Goal: Information Seeking & Learning: Learn about a topic

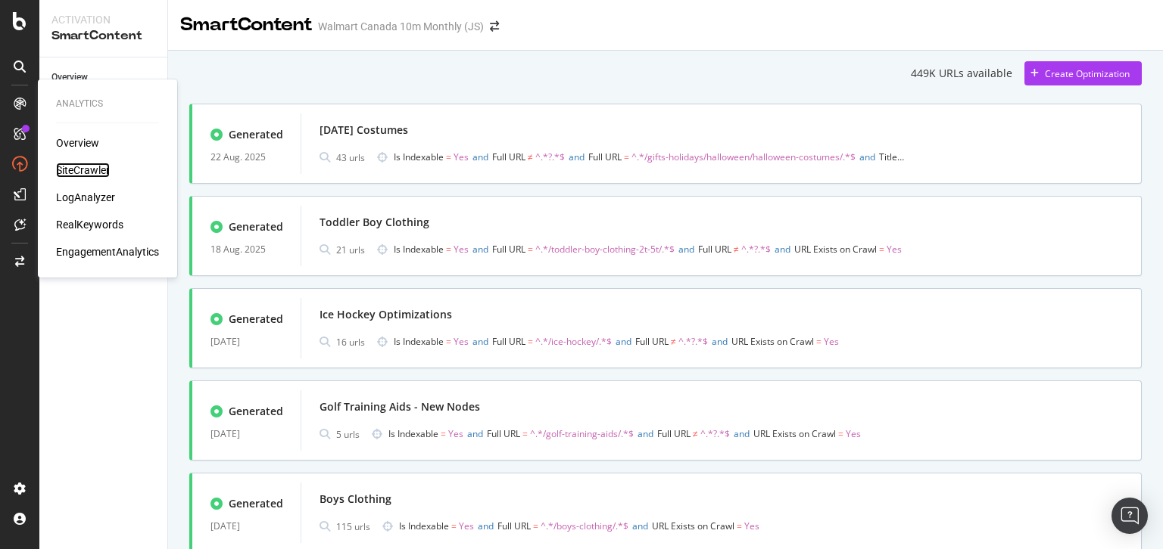
click at [82, 170] on div "SiteCrawler" at bounding box center [83, 170] width 54 height 15
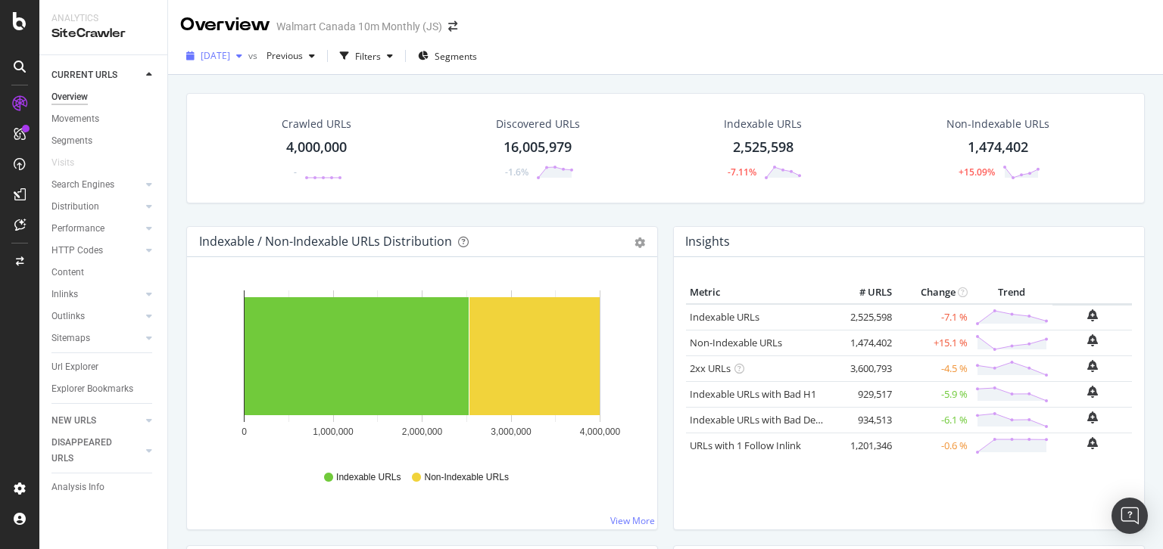
click at [248, 61] on div "[DATE]" at bounding box center [214, 56] width 68 height 23
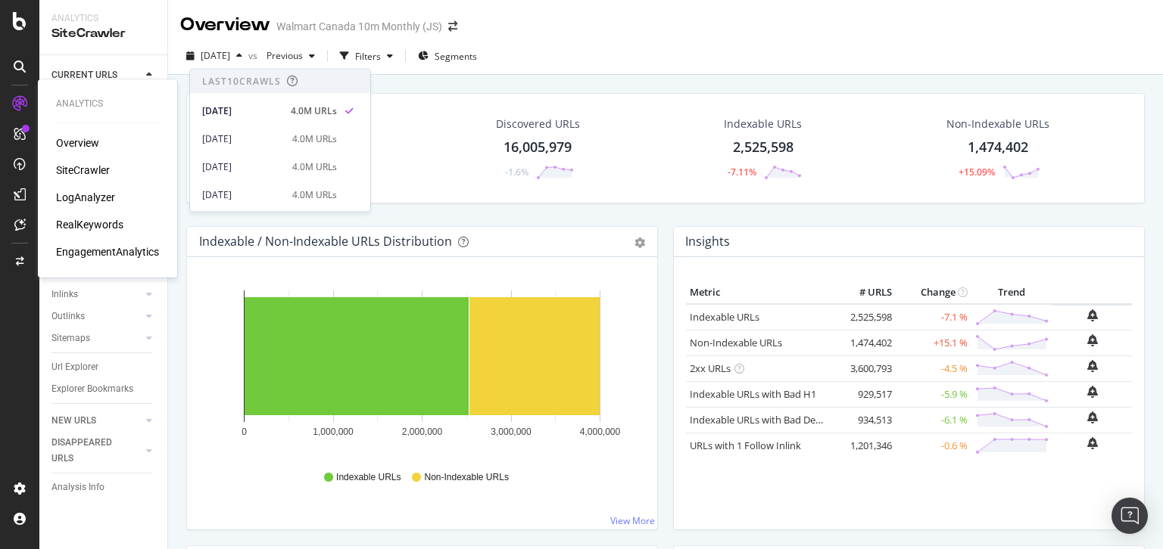
click at [86, 224] on div "RealKeywords" at bounding box center [89, 224] width 67 height 15
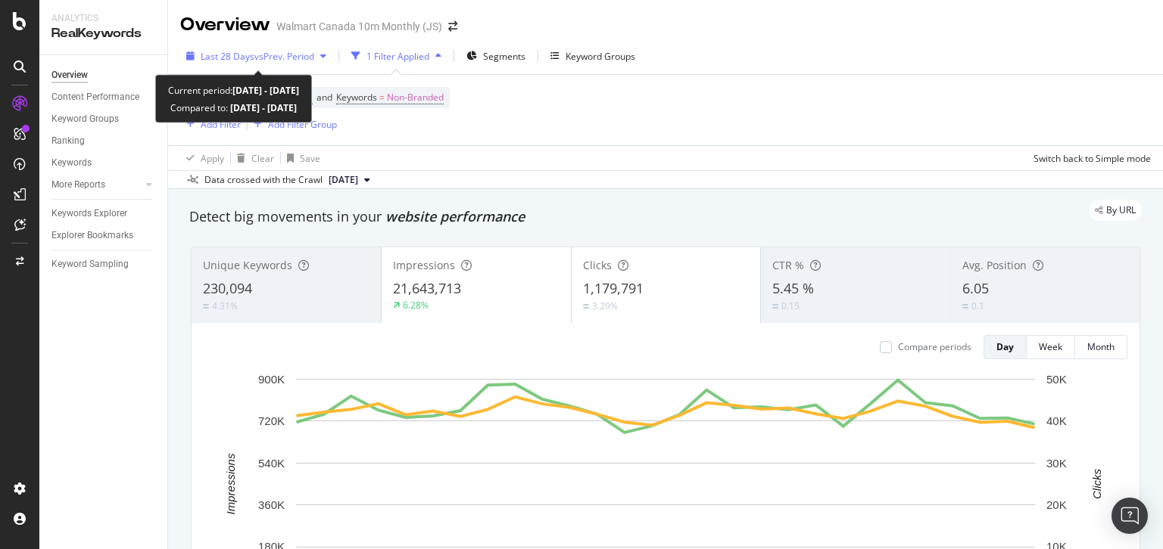
click at [305, 53] on span "vs Prev. Period" at bounding box center [284, 56] width 60 height 13
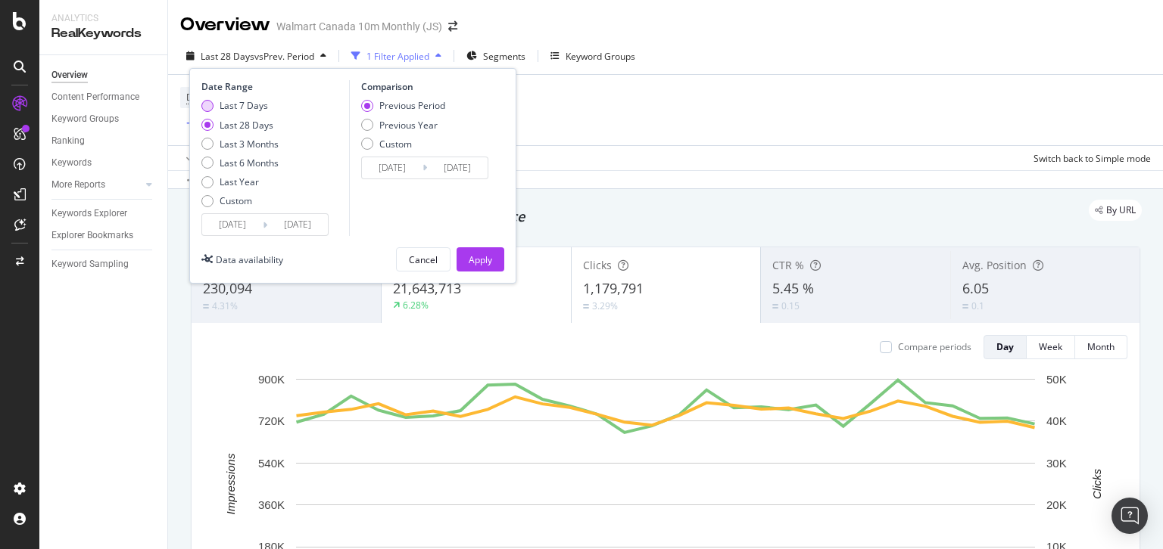
click at [252, 103] on div "Last 7 Days" at bounding box center [243, 105] width 48 height 13
type input "[DATE]"
click at [467, 260] on button "Apply" at bounding box center [480, 259] width 48 height 24
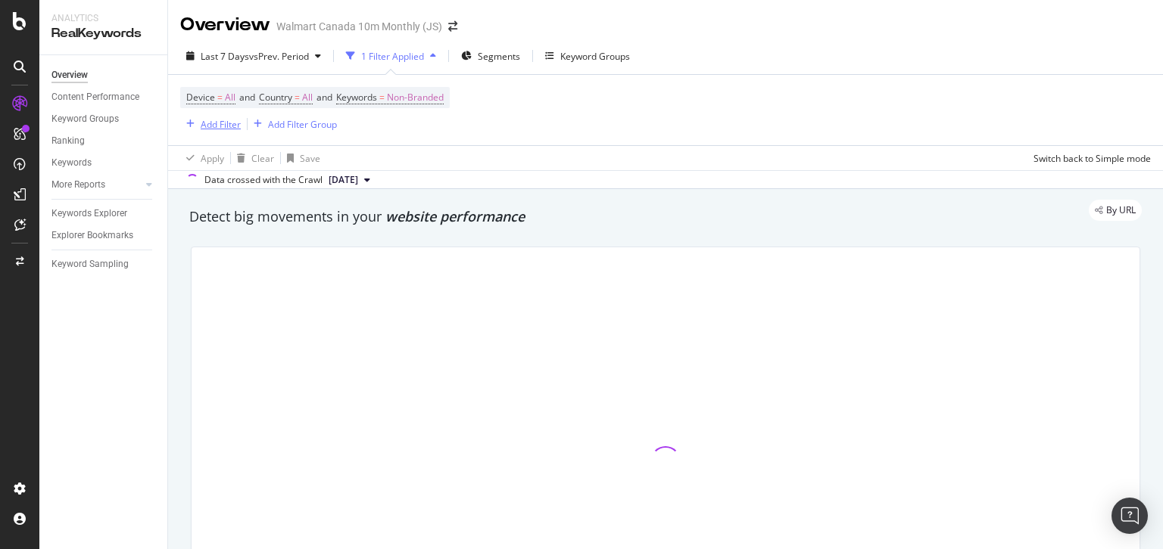
click at [197, 126] on div "button" at bounding box center [190, 124] width 20 height 9
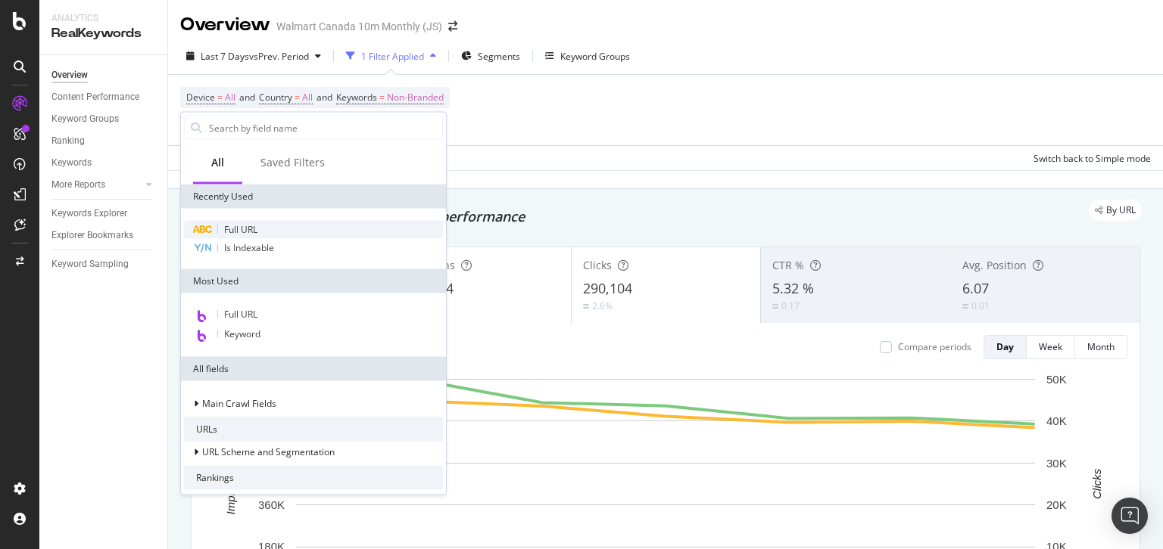
click at [276, 224] on div "Full URL" at bounding box center [313, 230] width 259 height 18
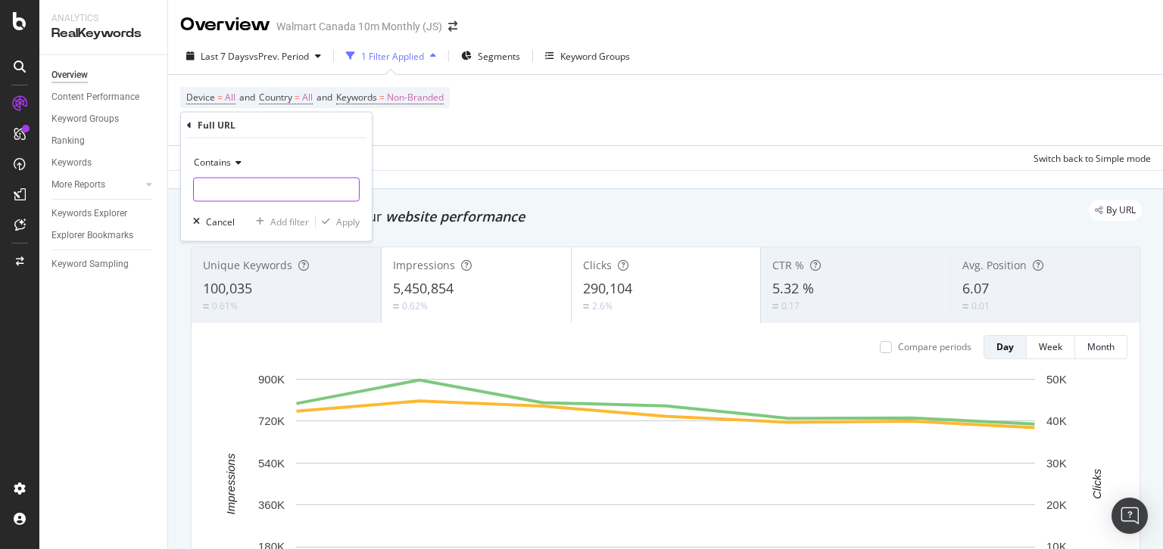
click at [278, 189] on input "text" at bounding box center [276, 190] width 165 height 24
type input "/sports-rec/"
click at [360, 217] on div "Contains /sports-rec/ Cancel Add filter Apply" at bounding box center [276, 190] width 191 height 103
click at [348, 217] on div "Apply" at bounding box center [347, 221] width 23 height 13
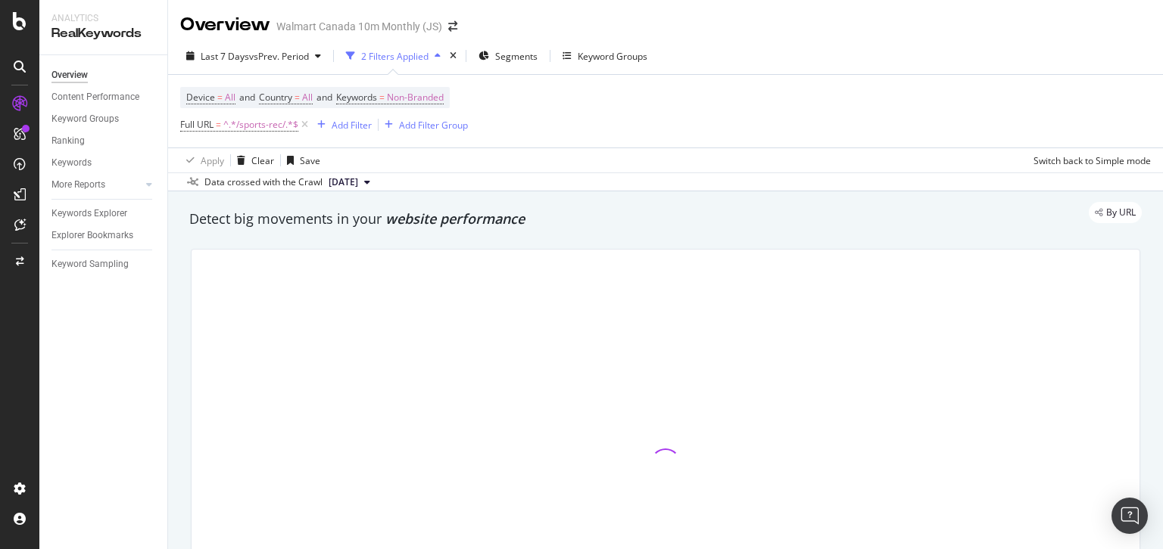
click at [624, 139] on div "Device = All and Country = All and Keywords = Non-Branded Full URL = ^.*/sports…" at bounding box center [665, 111] width 970 height 73
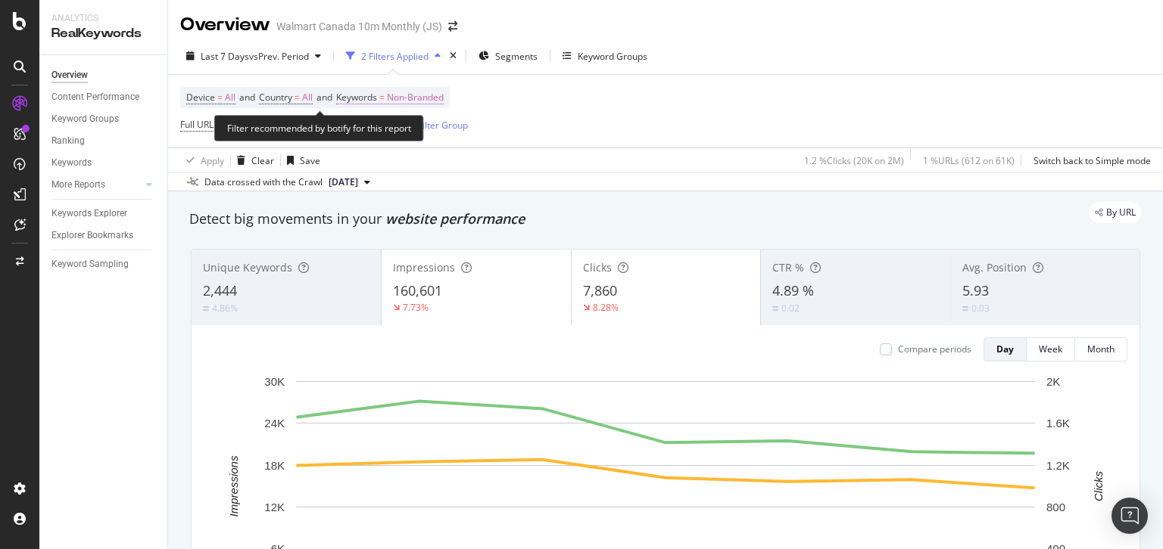
click at [384, 95] on span "=" at bounding box center [381, 97] width 5 height 13
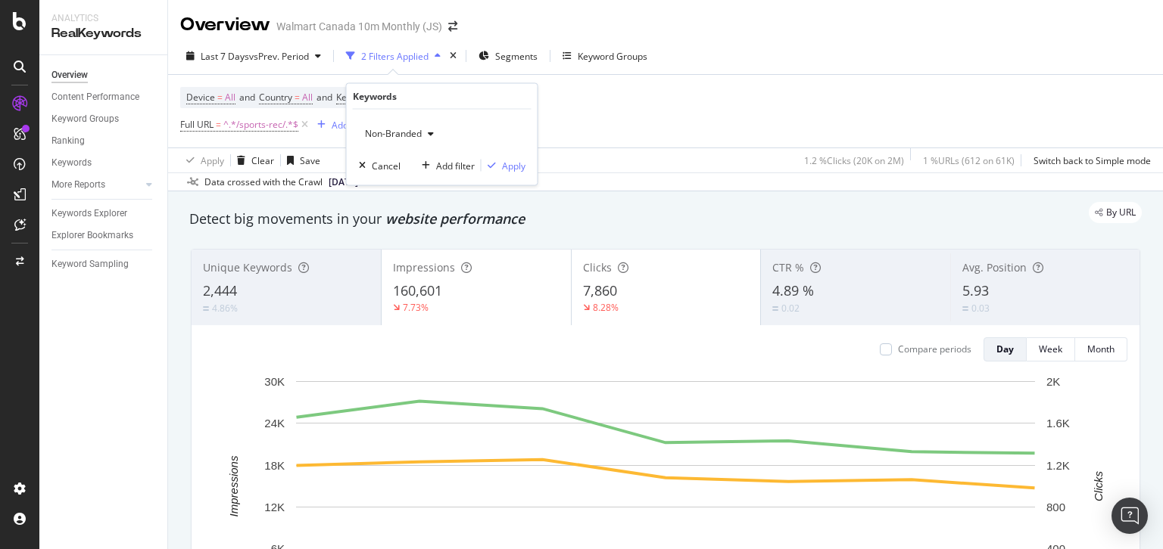
click at [394, 131] on span "Non-Branded" at bounding box center [390, 133] width 63 height 13
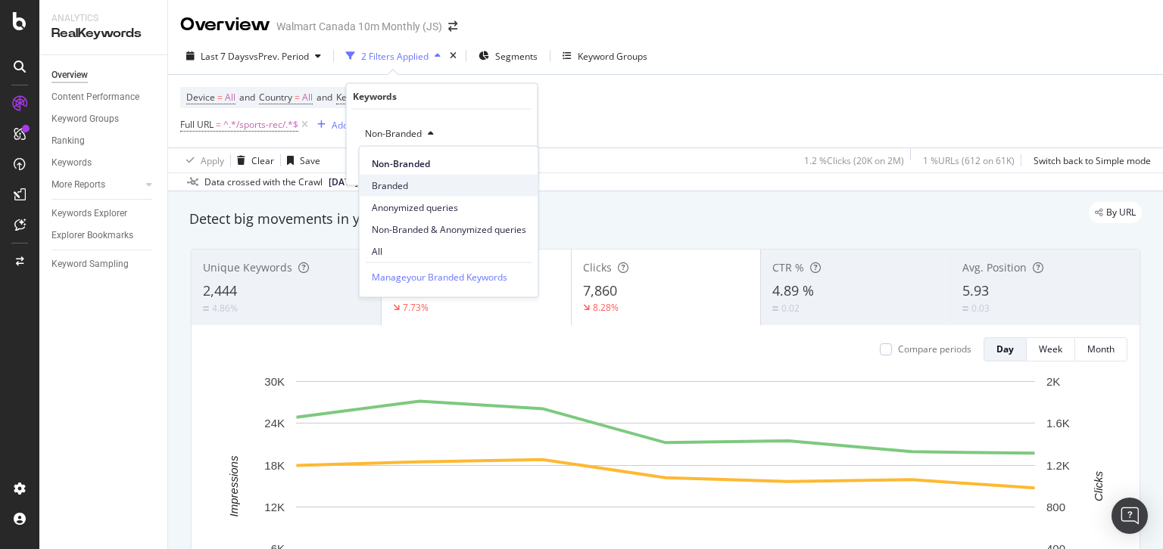
click at [400, 182] on span "Branded" at bounding box center [449, 186] width 154 height 14
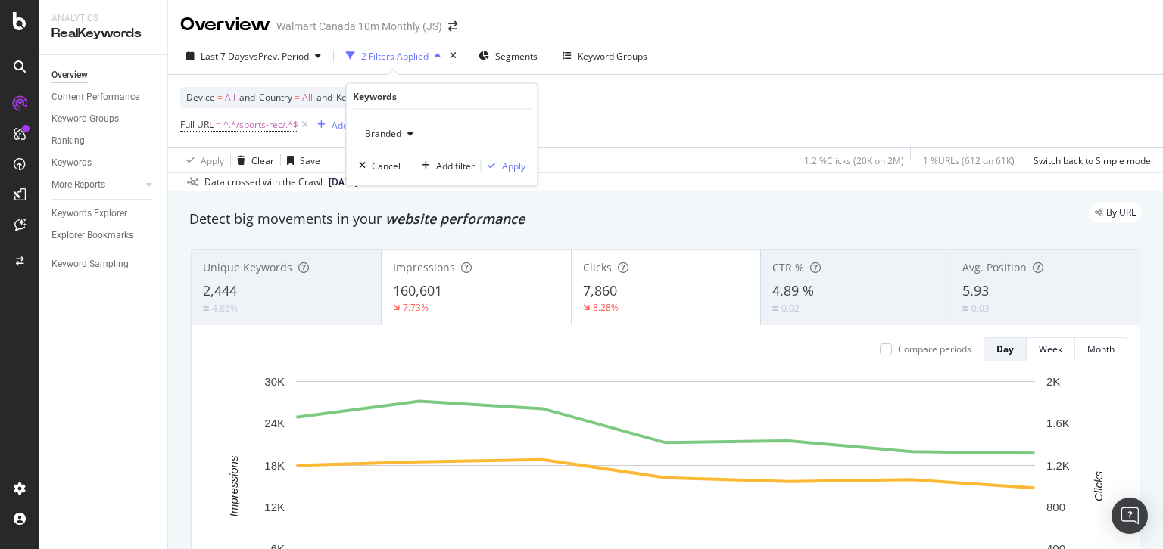
click at [520, 156] on div "Branded Cancel Add filter Apply" at bounding box center [442, 148] width 191 height 76
click at [503, 179] on div "Branded Cancel Add filter Apply" at bounding box center [442, 148] width 191 height 76
click at [503, 170] on div "Apply" at bounding box center [513, 165] width 23 height 13
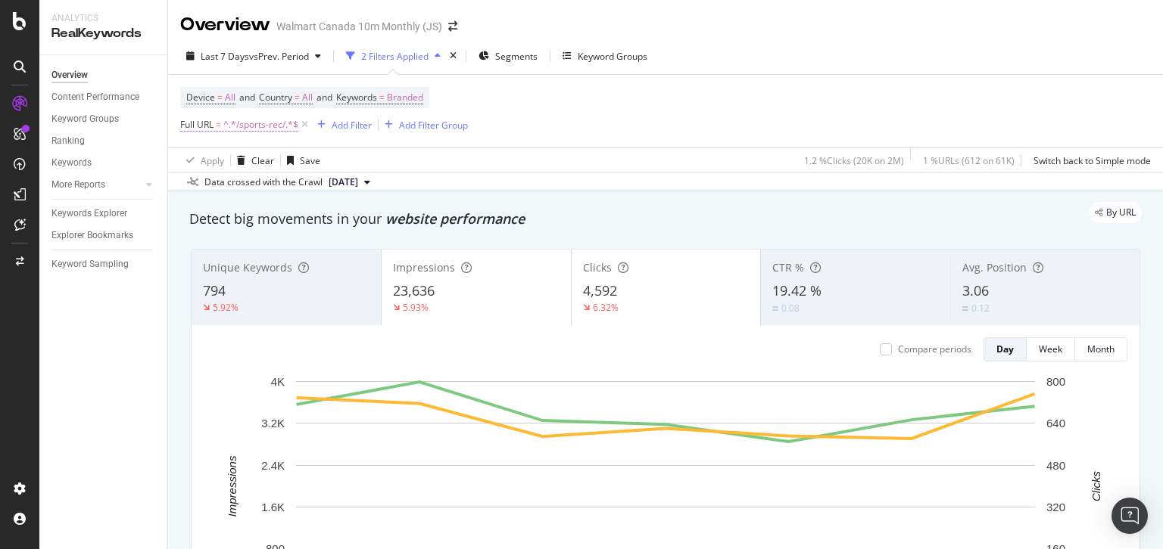
click at [275, 128] on span "^.*/sports-rec/.*$" at bounding box center [260, 124] width 75 height 21
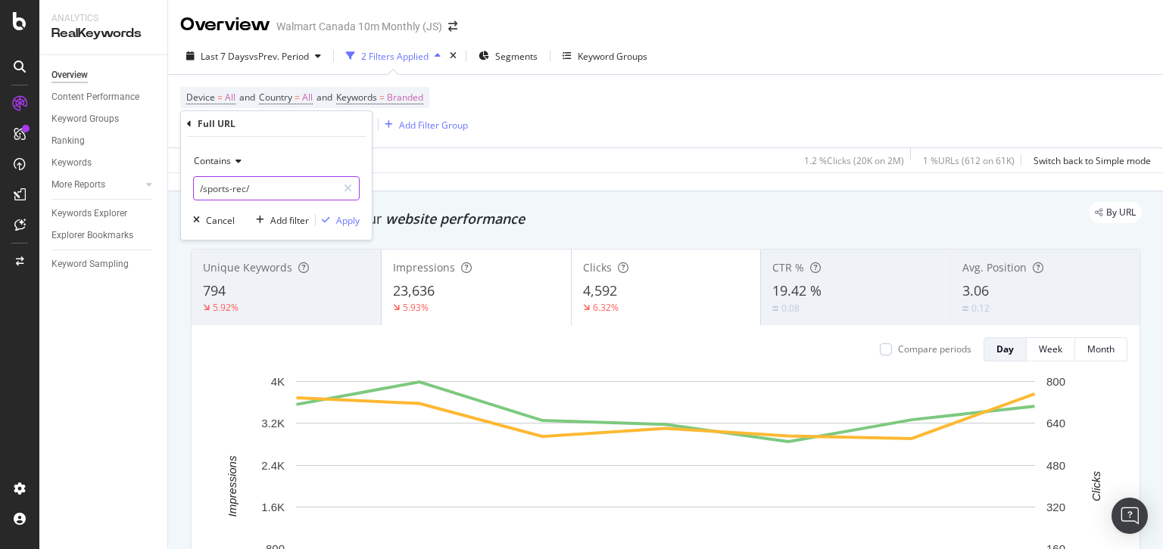
click at [280, 190] on input "/sports-rec/" at bounding box center [265, 188] width 143 height 24
type input "/toys/"
click at [348, 219] on div "Apply" at bounding box center [347, 220] width 23 height 13
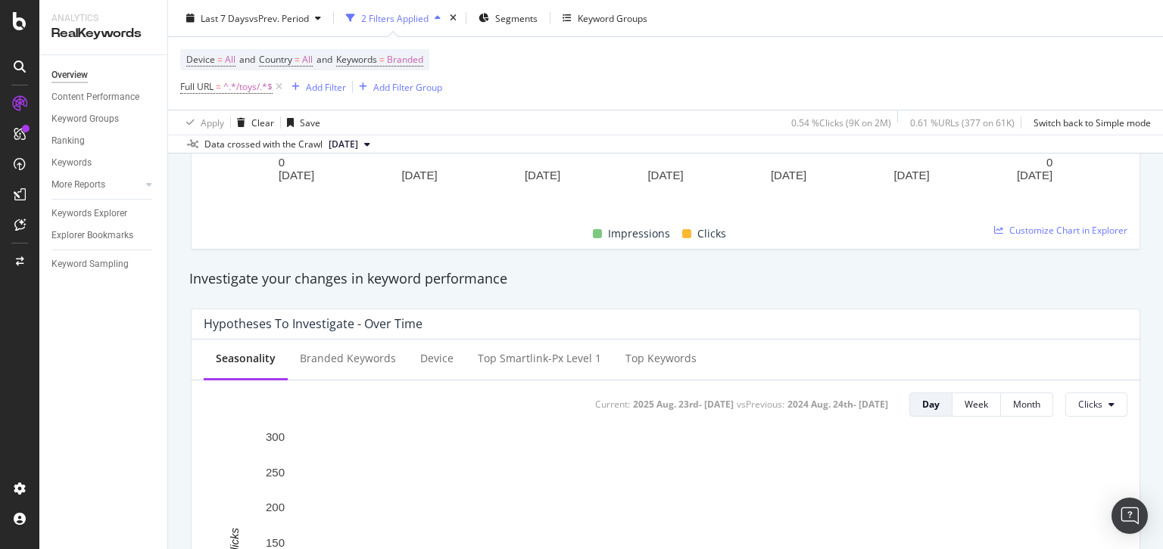
scroll to position [66, 0]
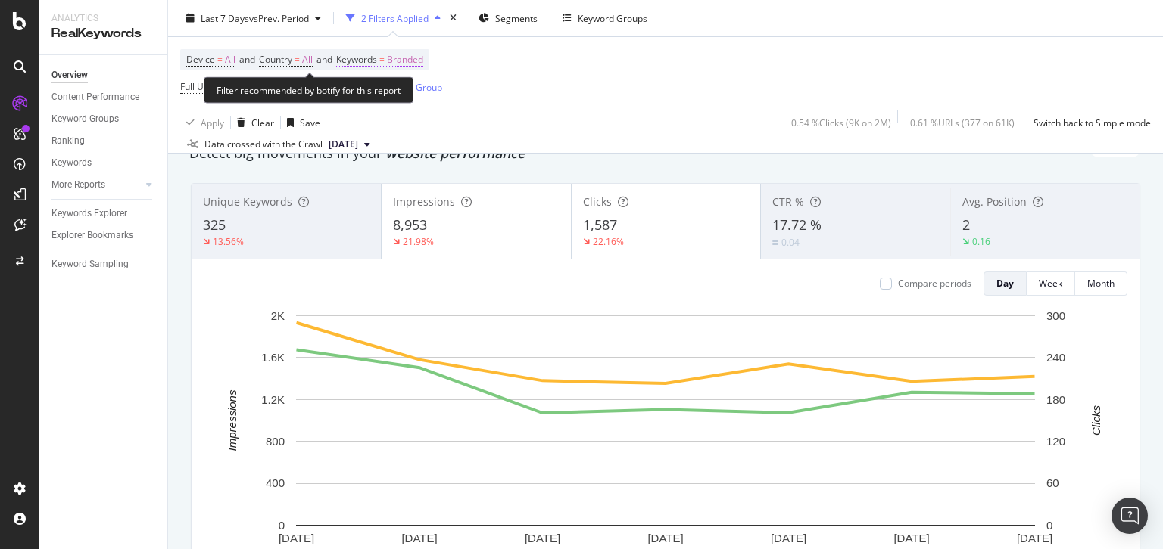
click at [387, 58] on span "Keywords = Branded" at bounding box center [379, 60] width 87 height 14
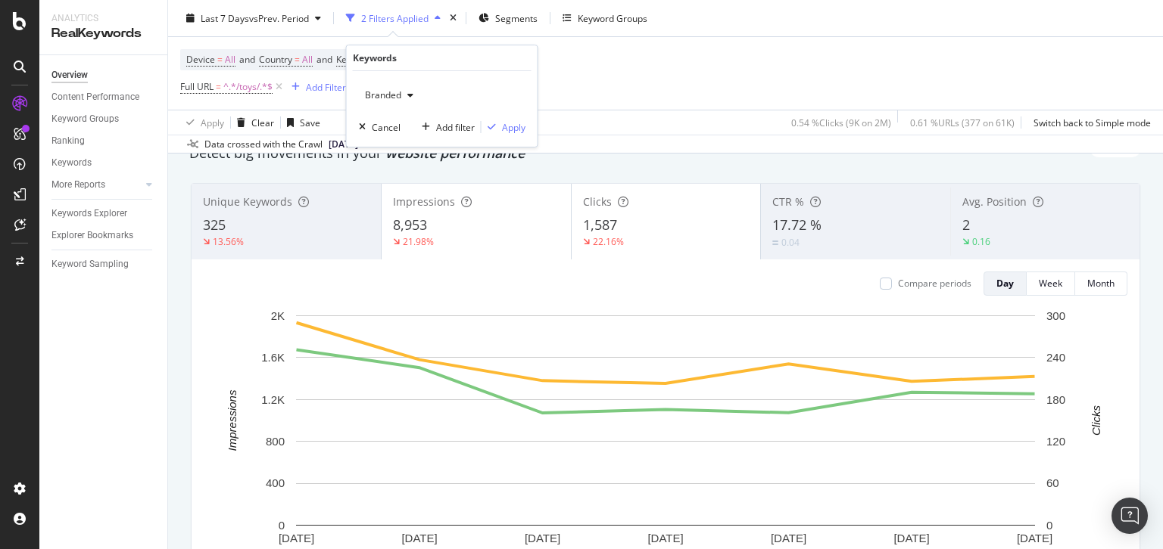
click at [396, 91] on span "Branded" at bounding box center [380, 95] width 42 height 13
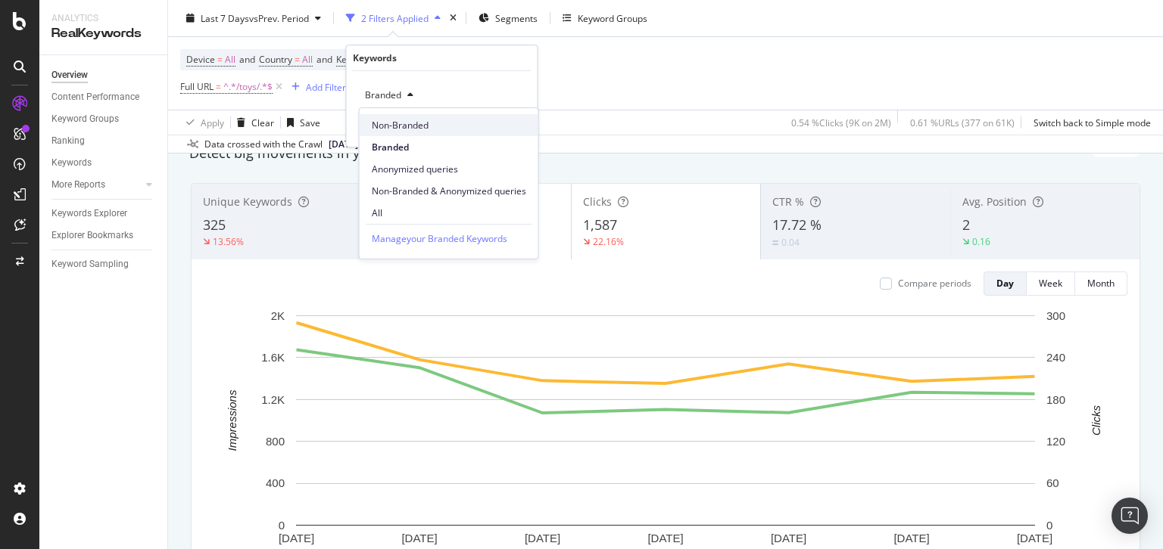
click at [397, 129] on span "Non-Branded" at bounding box center [449, 126] width 154 height 14
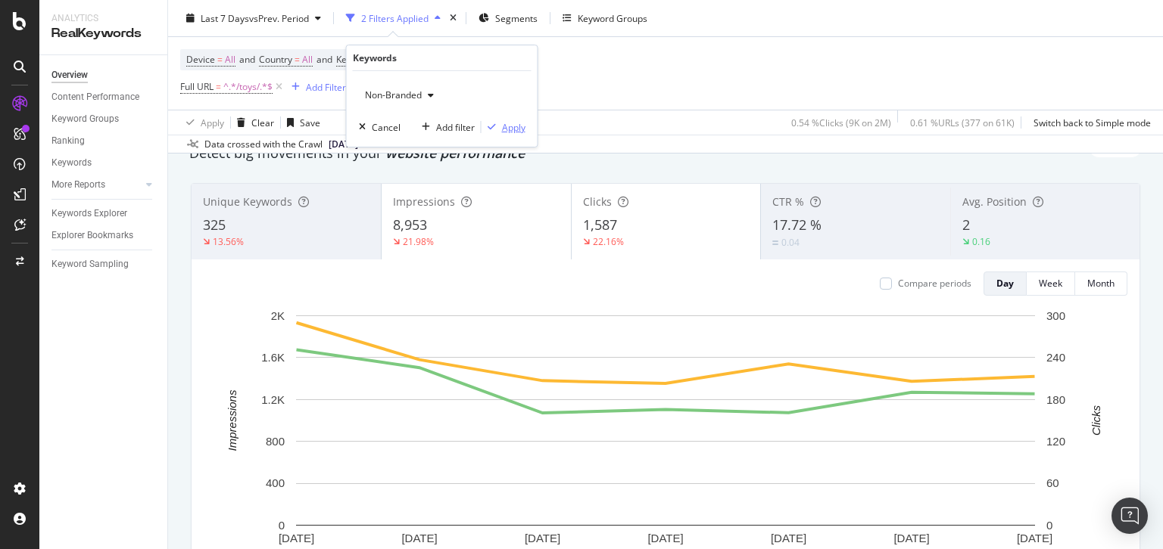
click at [502, 125] on div "Apply" at bounding box center [513, 127] width 23 height 13
